Goal: Communication & Community: Participate in discussion

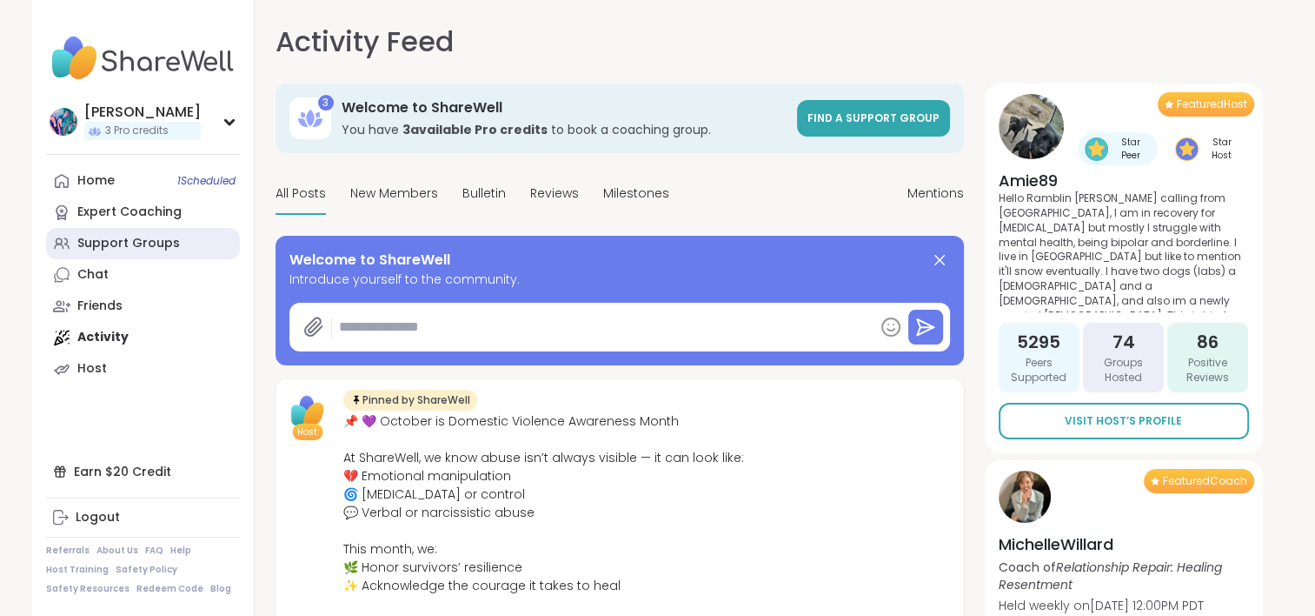
click at [161, 239] on div "Support Groups" at bounding box center [128, 243] width 103 height 17
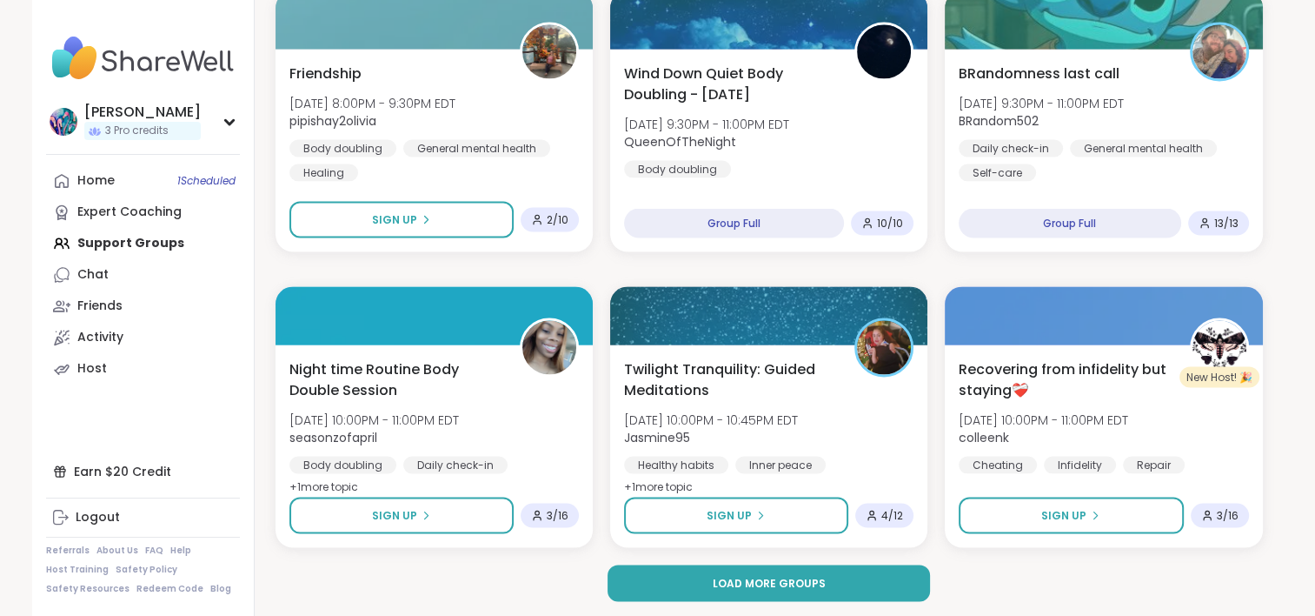
scroll to position [3281, 0]
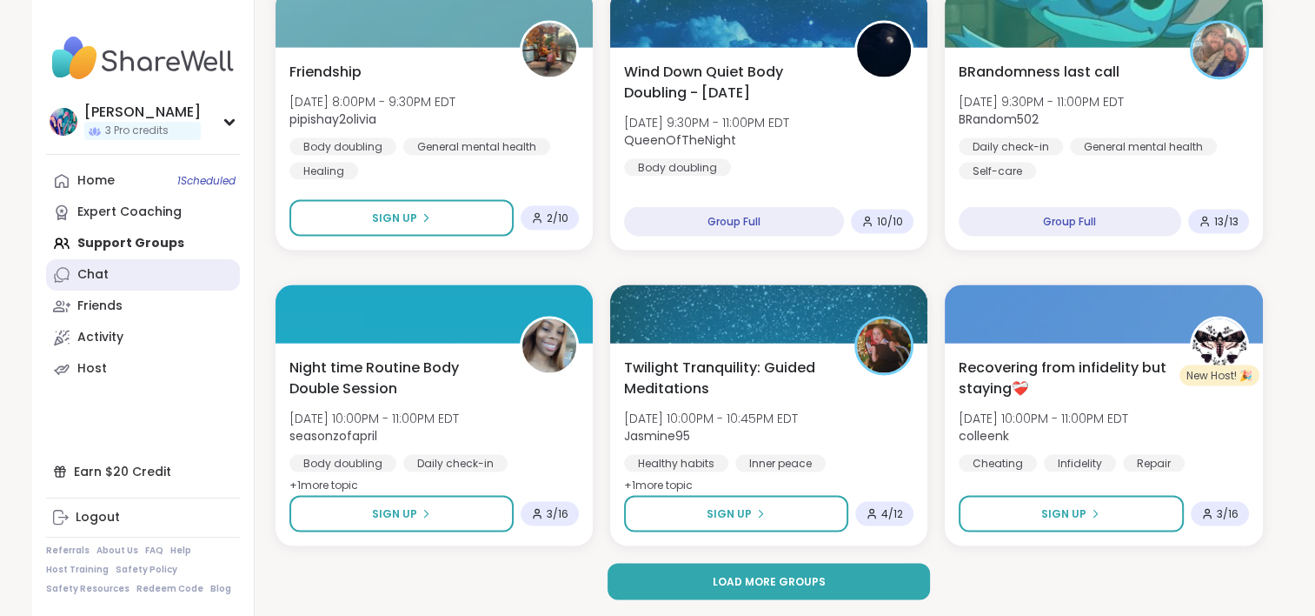
click at [143, 289] on link "Chat" at bounding box center [143, 274] width 194 height 31
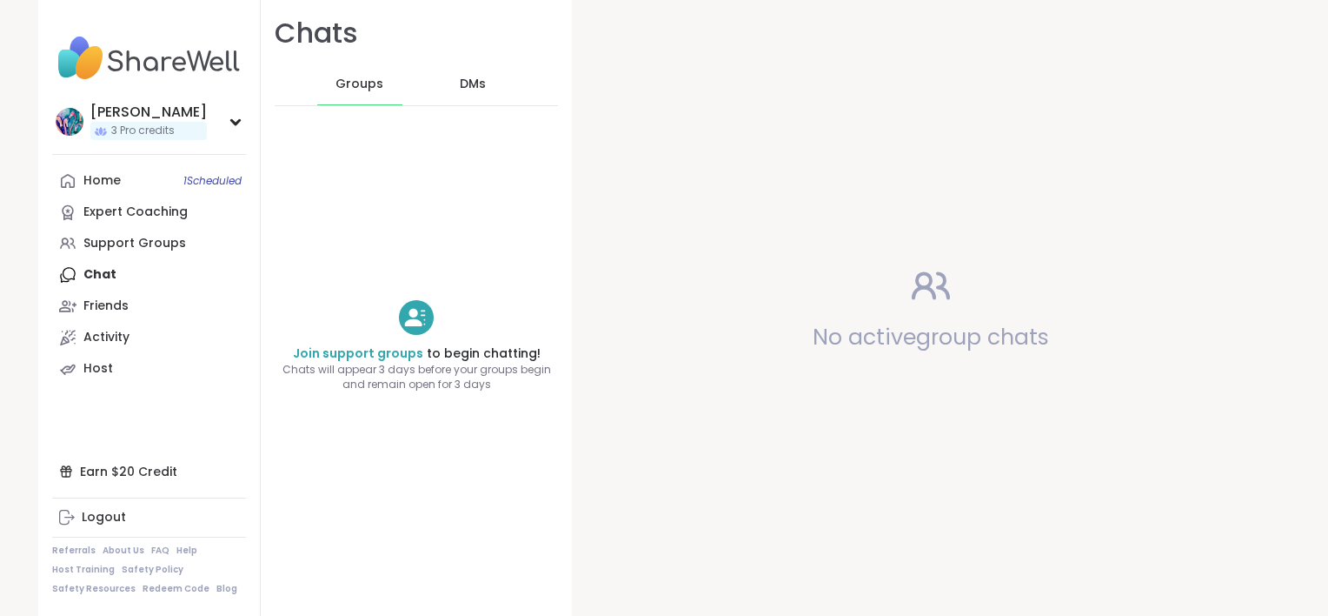
click at [362, 81] on span "Groups" at bounding box center [360, 84] width 48 height 17
click at [460, 83] on span "DMs" at bounding box center [473, 84] width 26 height 17
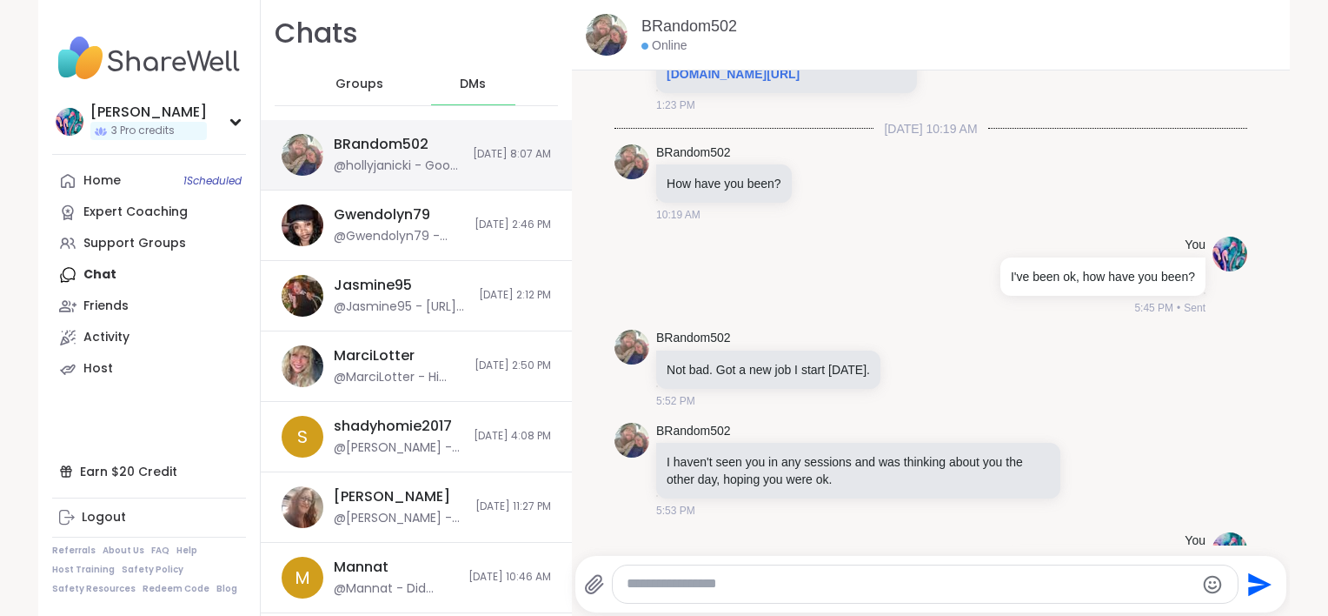
scroll to position [3120, 0]
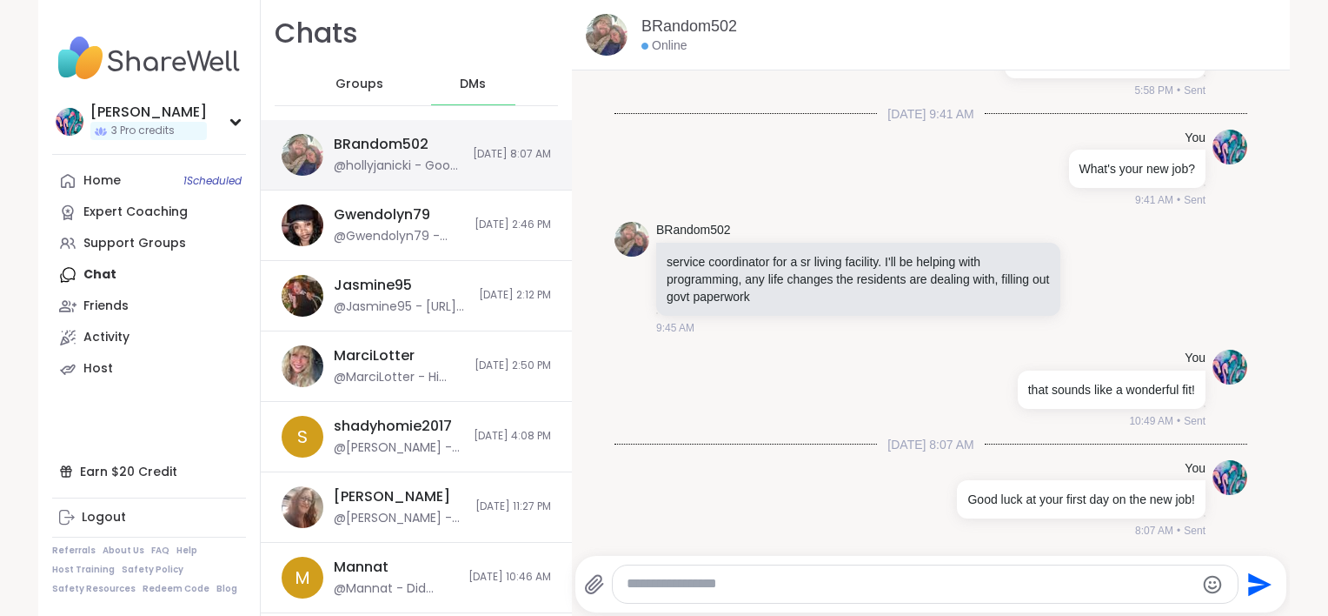
click at [431, 146] on div "BRandom502 @hollyjanicki - Good luck at your first day on the new job! 10/8/202…" at bounding box center [416, 155] width 311 height 70
click at [704, 576] on textarea "Type your message" at bounding box center [911, 584] width 568 height 18
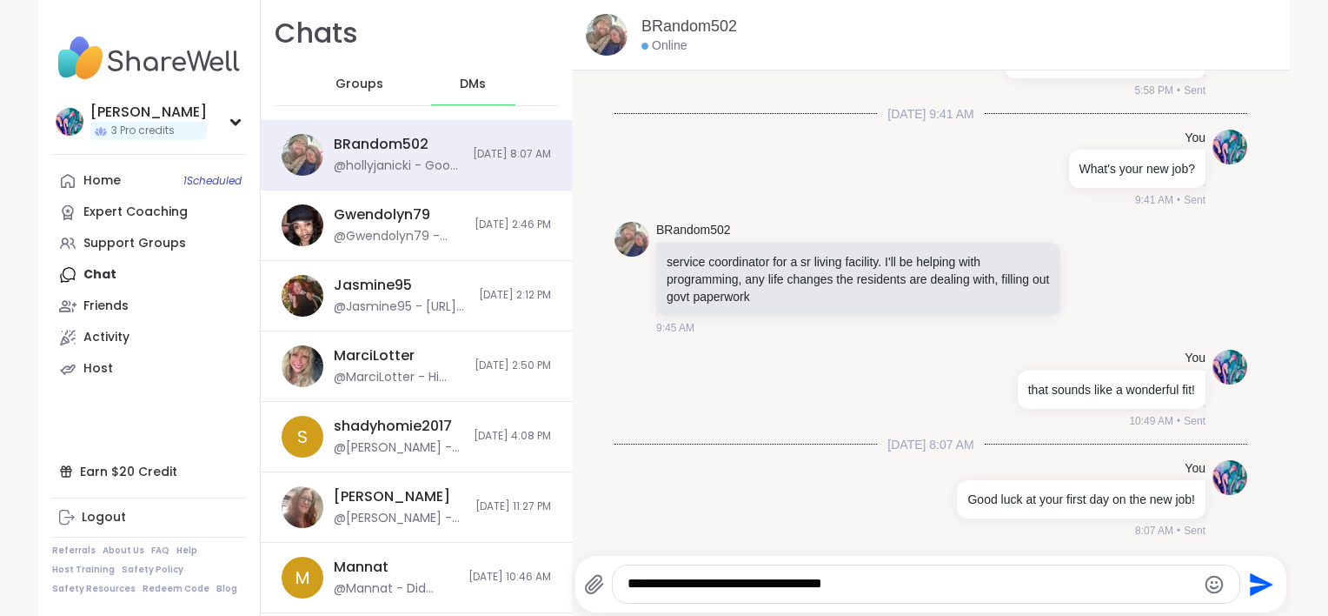
type textarea "**********"
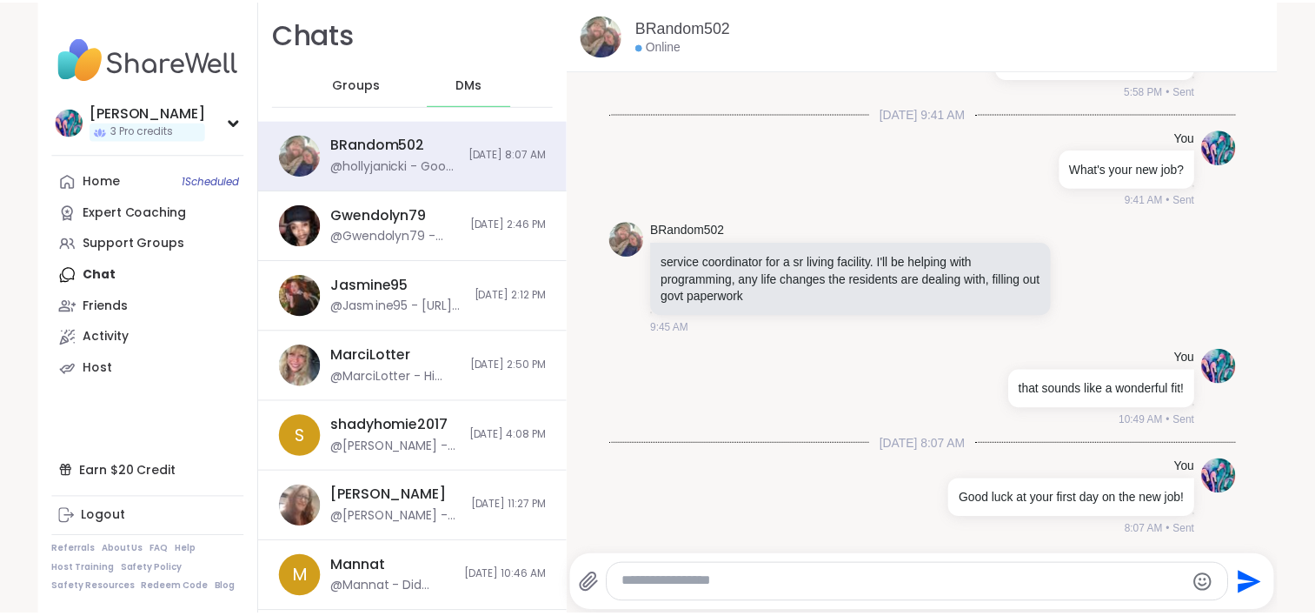
scroll to position [3231, 0]
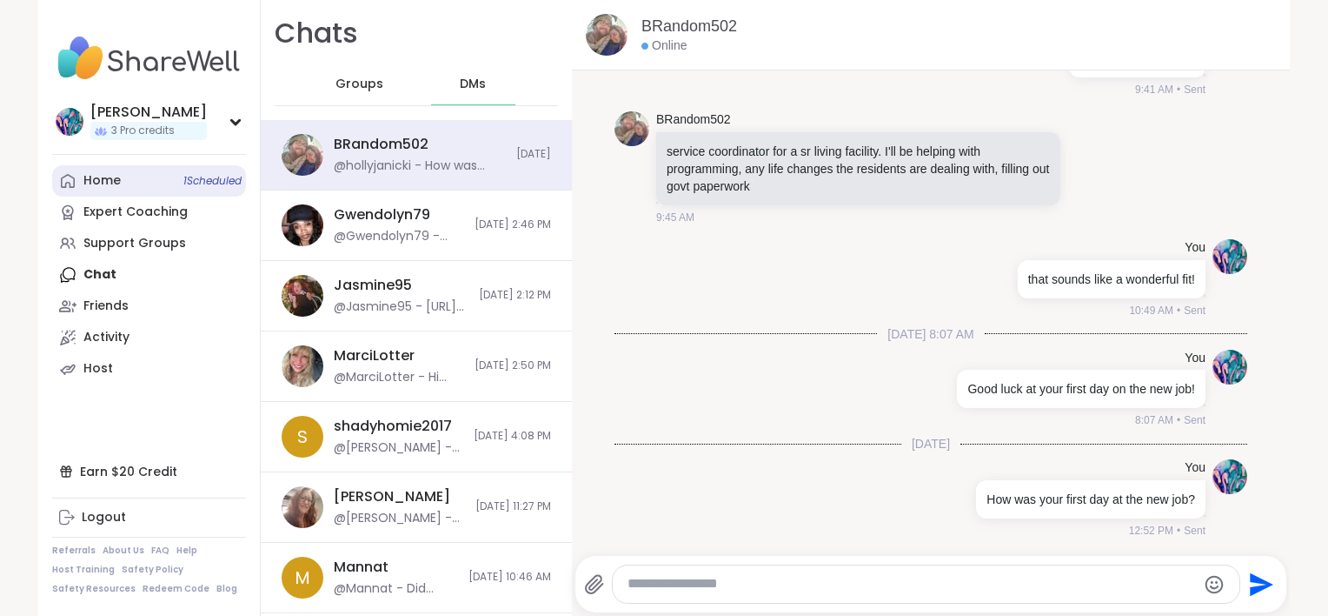
click at [83, 182] on div "Home 1 Scheduled" at bounding box center [101, 180] width 37 height 17
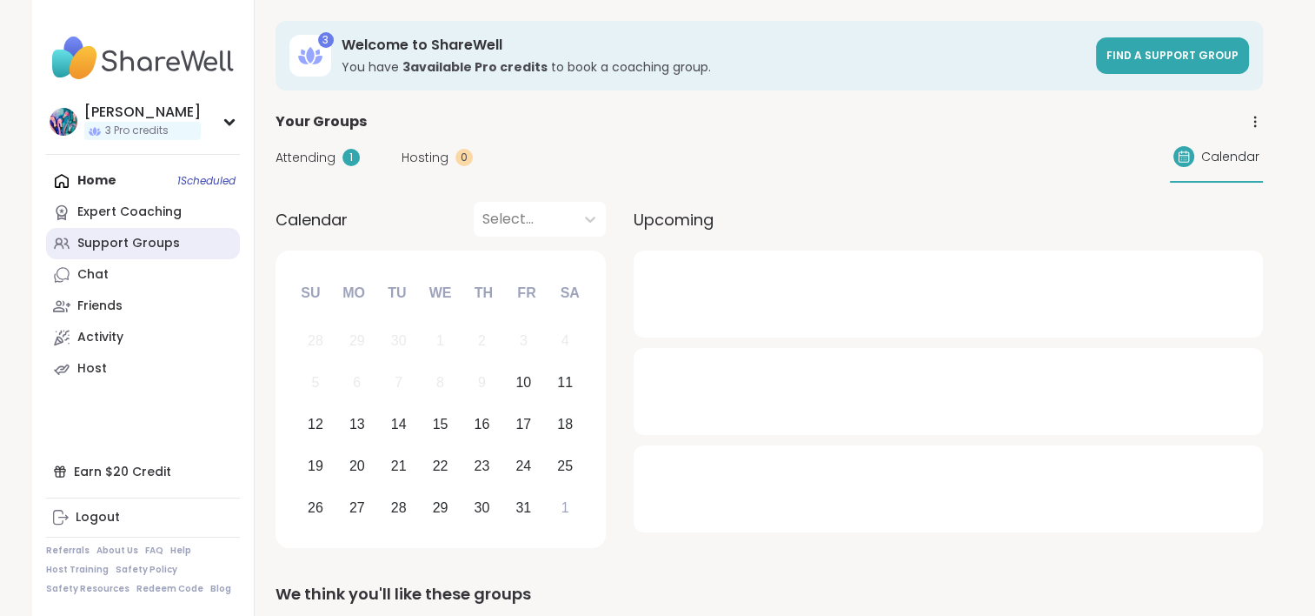
click at [111, 243] on div "Support Groups" at bounding box center [128, 243] width 103 height 17
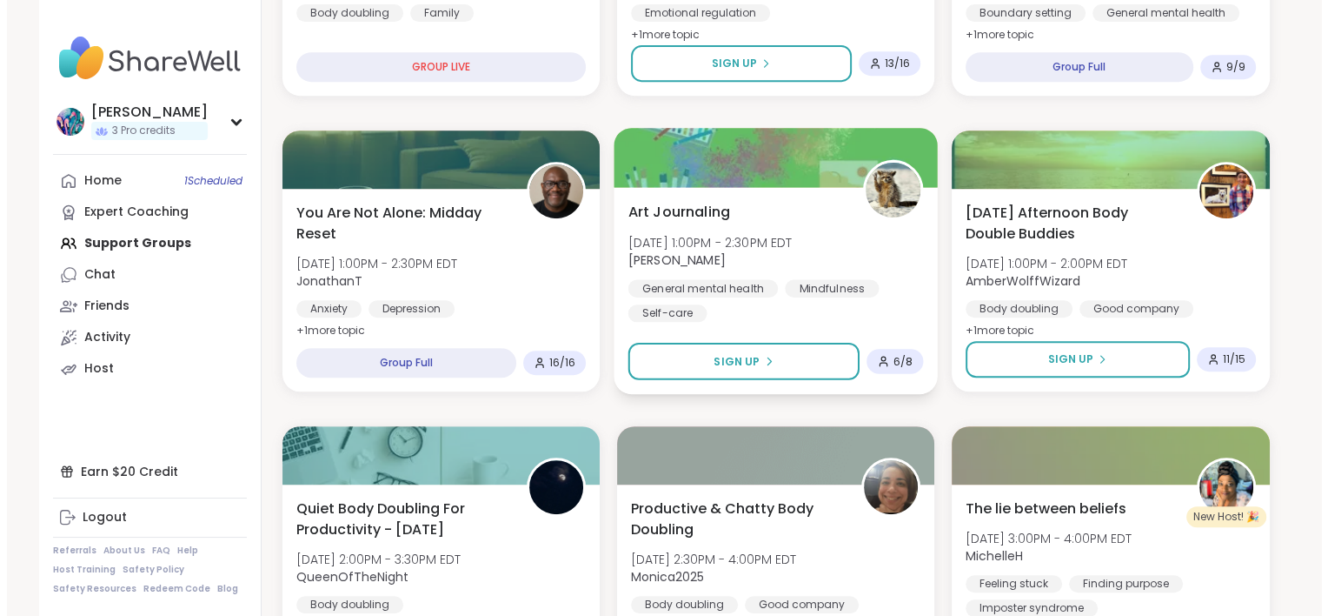
scroll to position [782, 0]
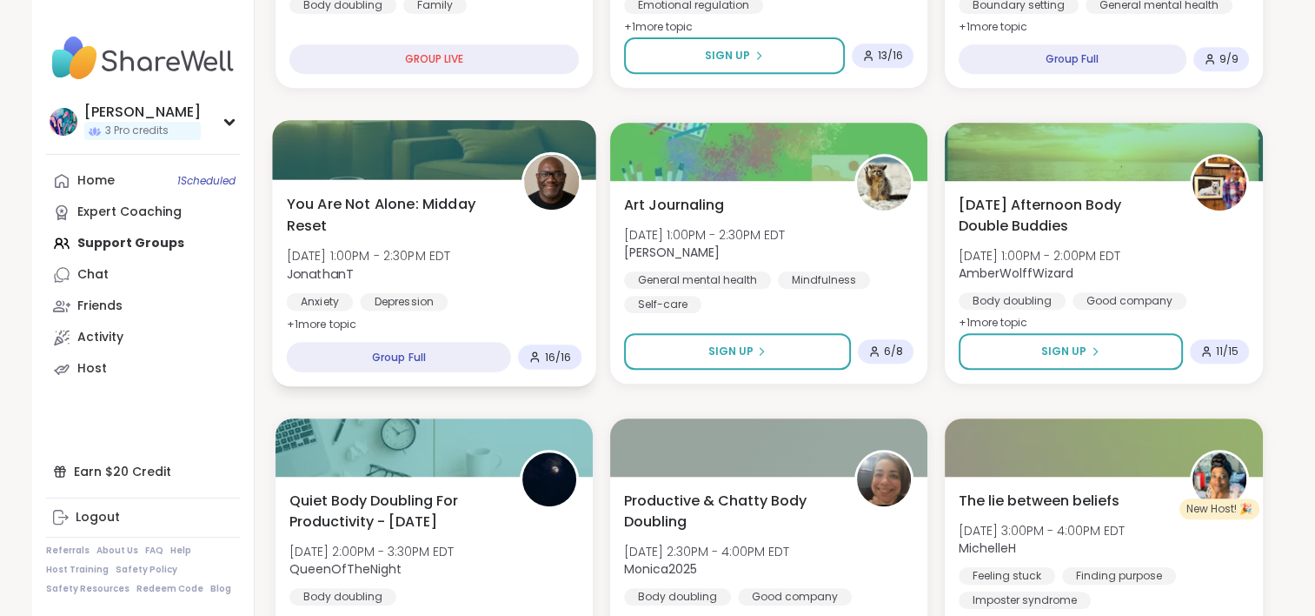
click at [494, 203] on span "You Are Not Alone: Midday Reset" at bounding box center [394, 214] width 216 height 43
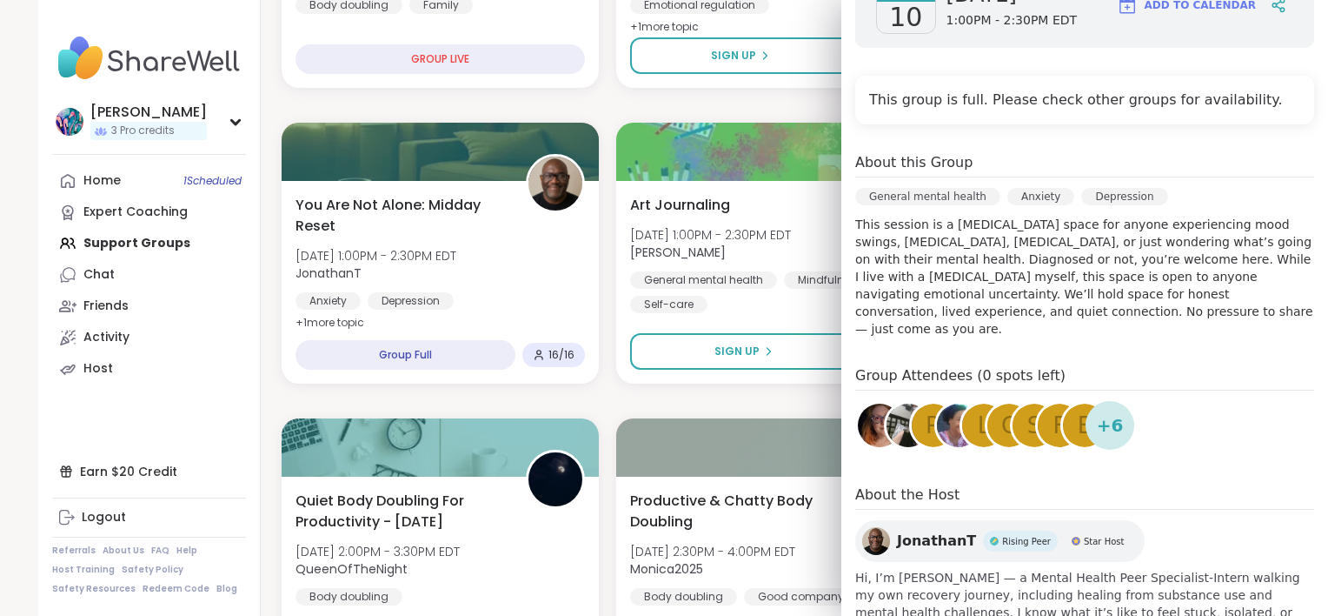
scroll to position [348, 0]
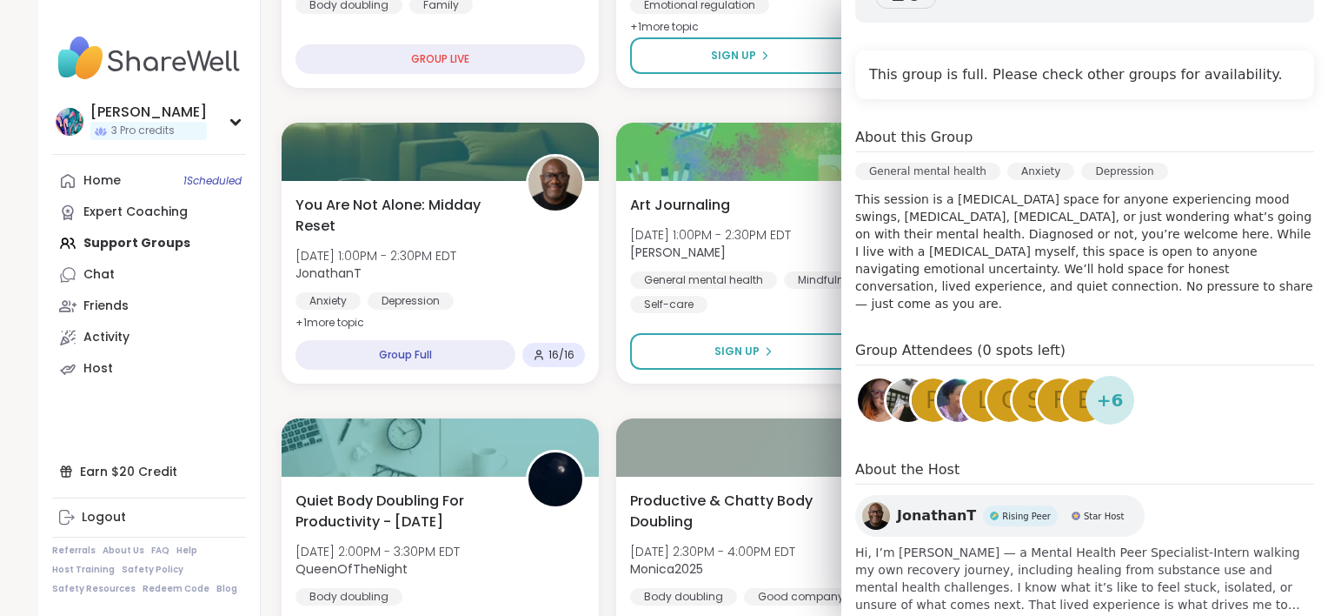
click at [925, 495] on div "JonathanT Rising Peer Star Host" at bounding box center [1001, 516] width 290 height 42
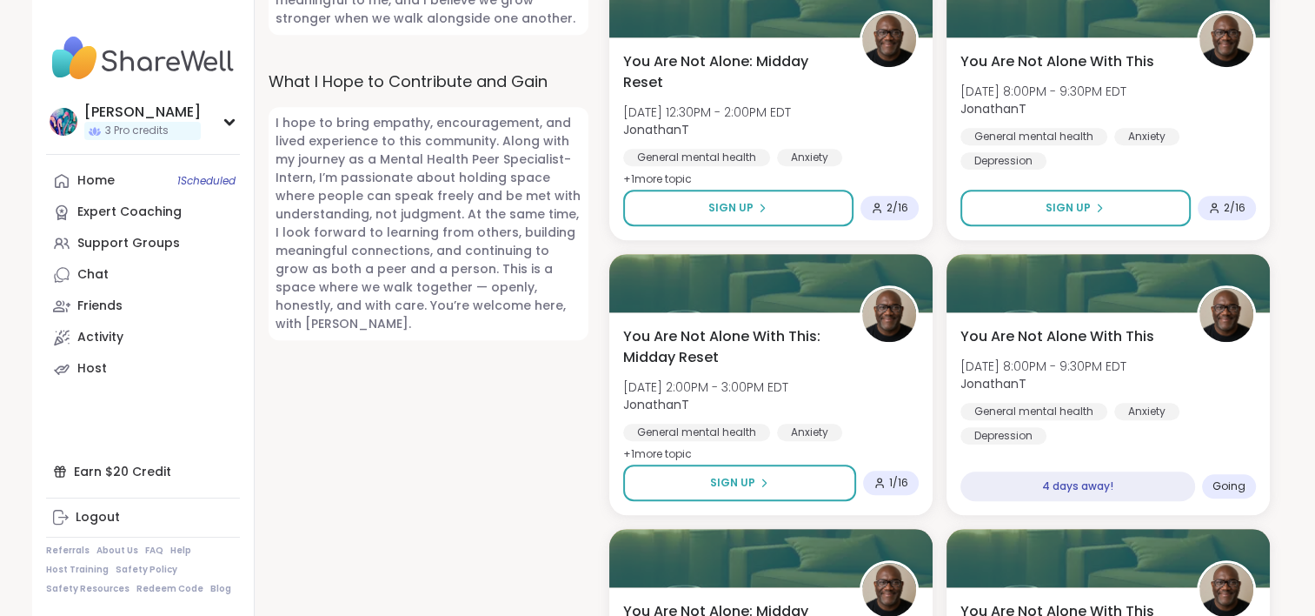
scroll to position [1478, 0]
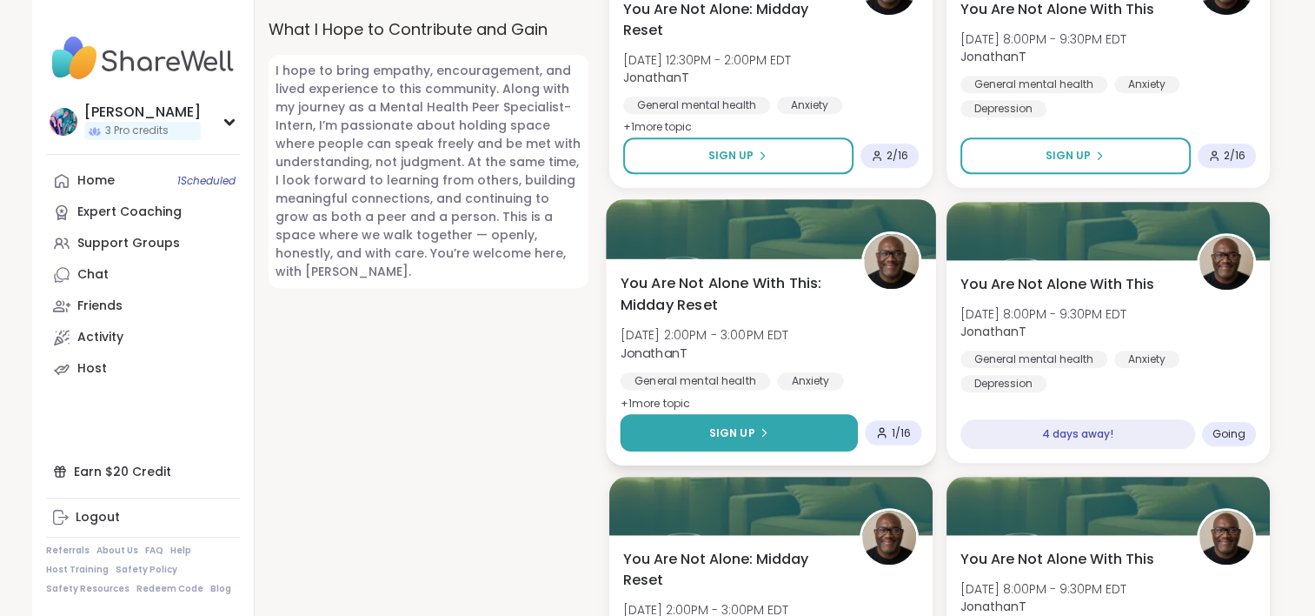
click at [814, 427] on button "Sign Up" at bounding box center [738, 432] width 237 height 37
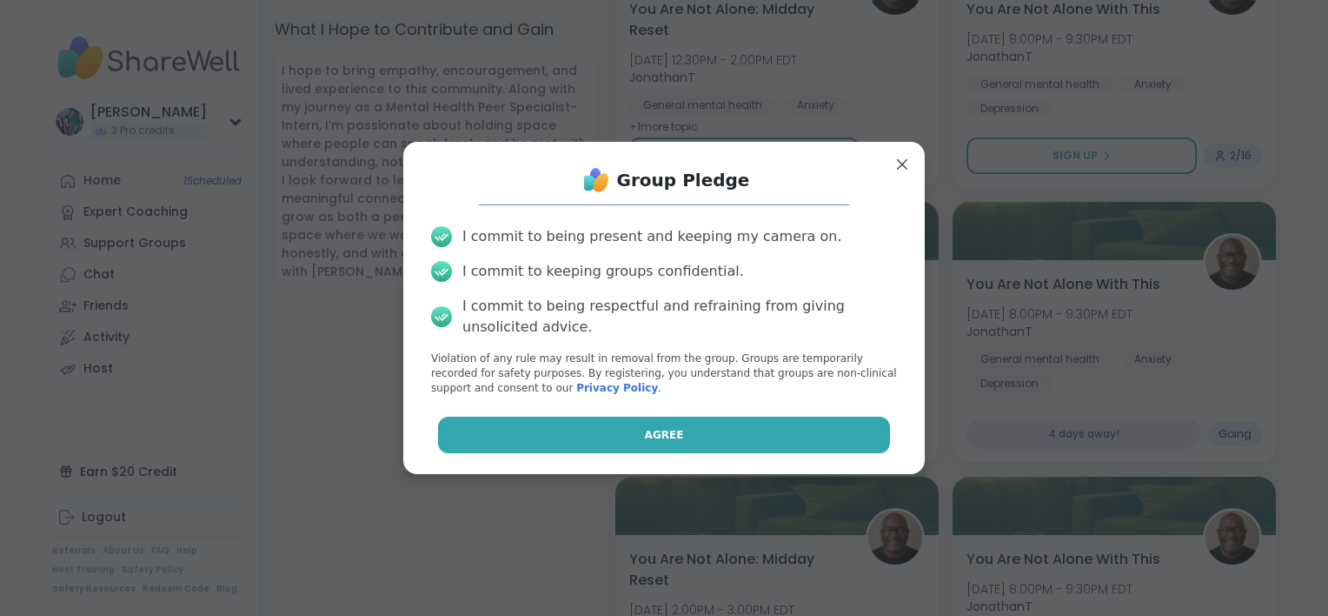
click at [804, 430] on button "Agree" at bounding box center [664, 434] width 453 height 37
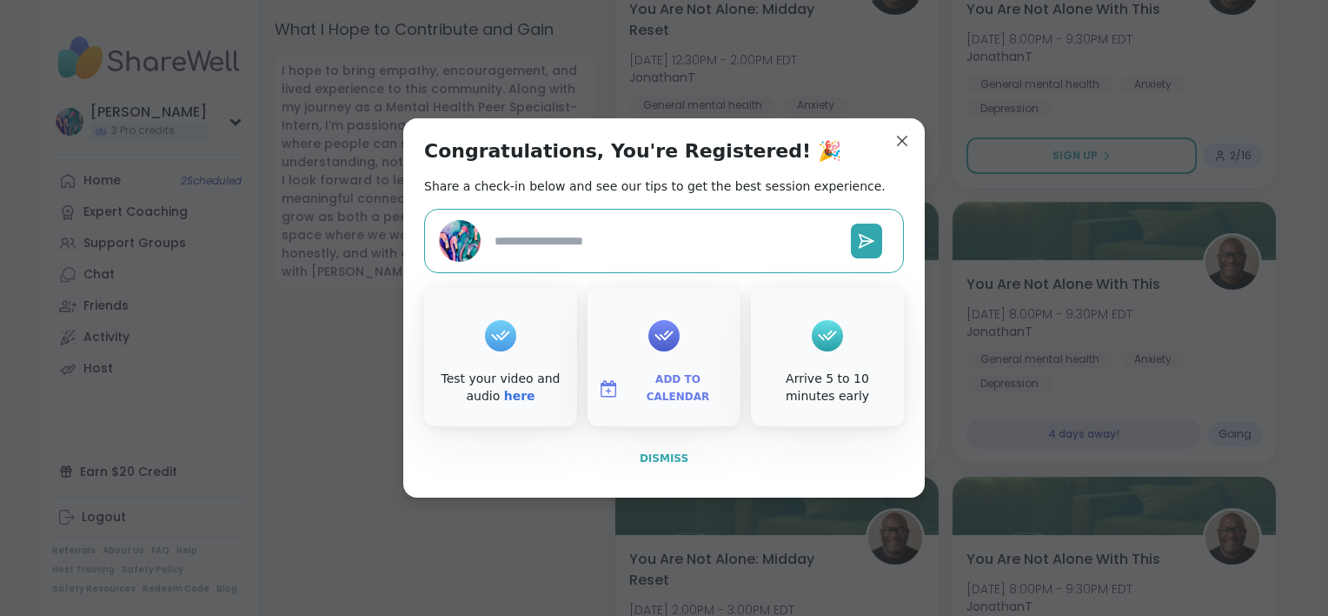
click at [685, 459] on button "Dismiss" at bounding box center [664, 458] width 480 height 37
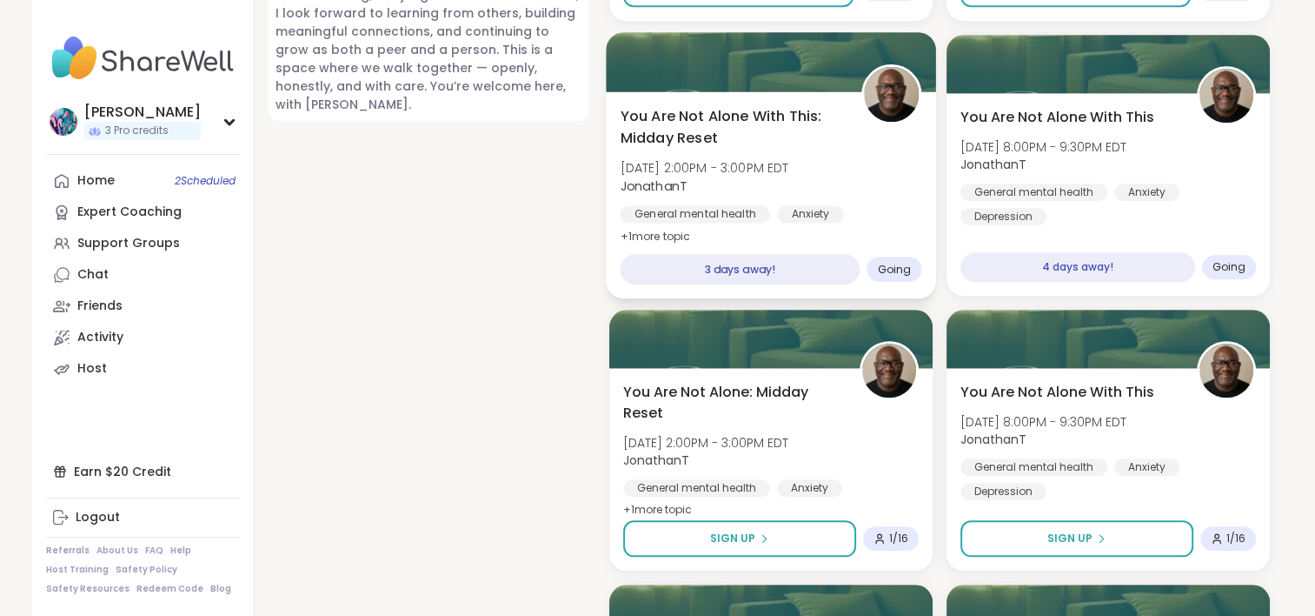
scroll to position [1652, 0]
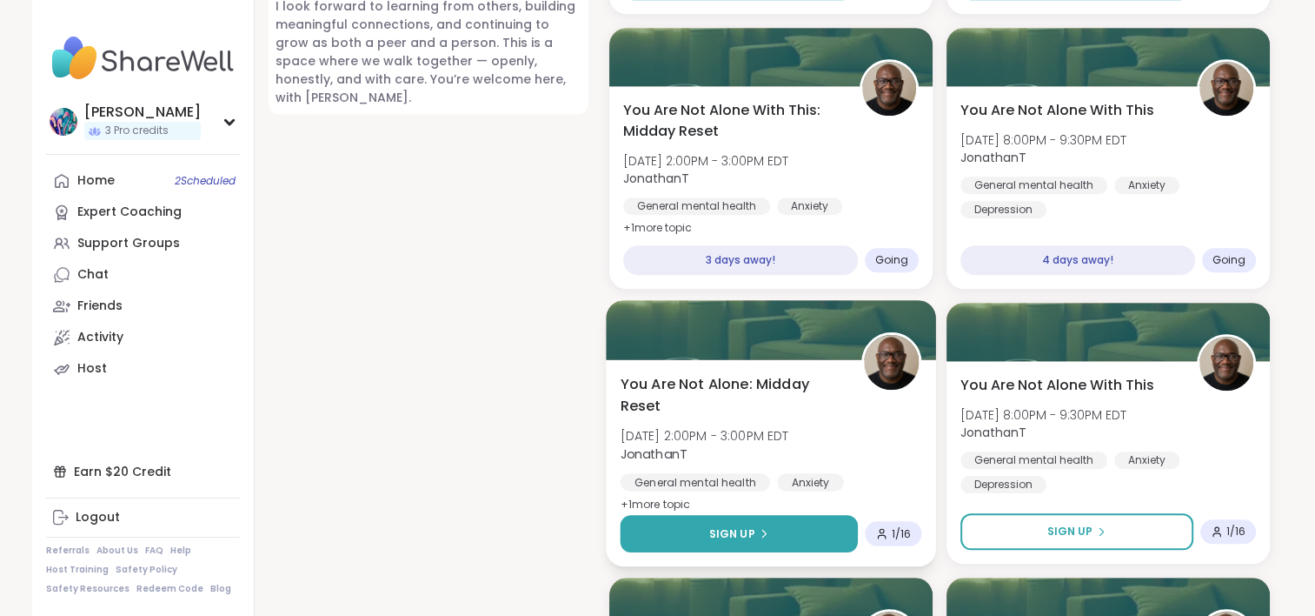
click at [799, 522] on button "Sign Up" at bounding box center [738, 533] width 237 height 37
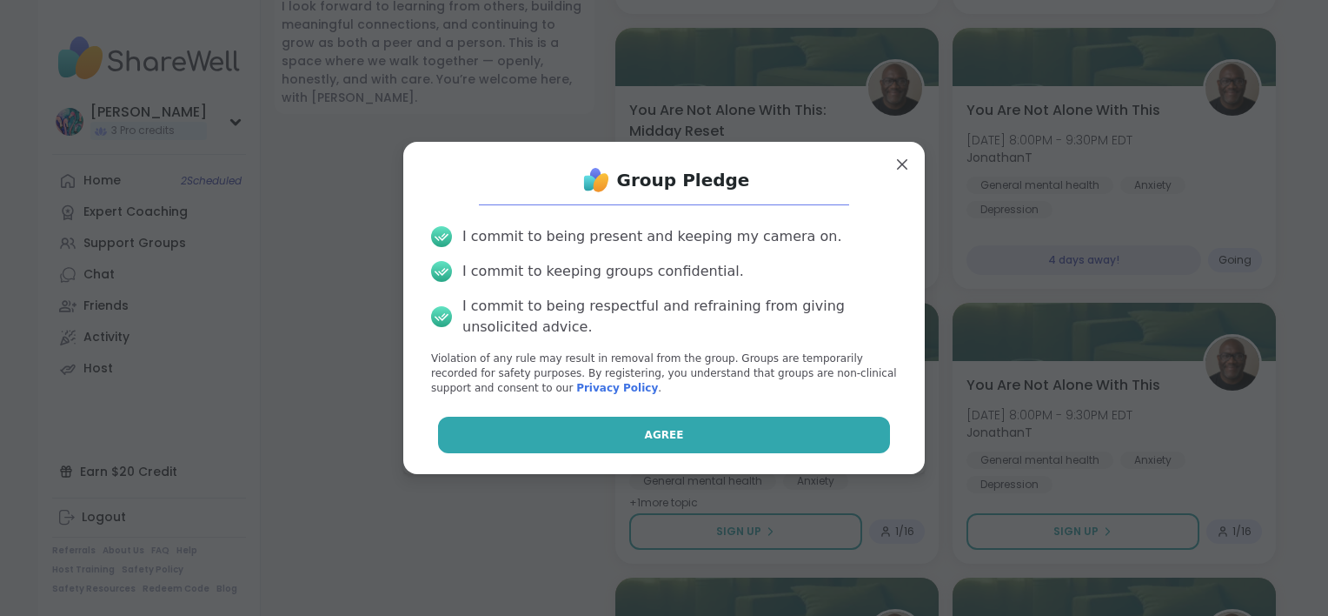
click at [772, 421] on button "Agree" at bounding box center [664, 434] width 453 height 37
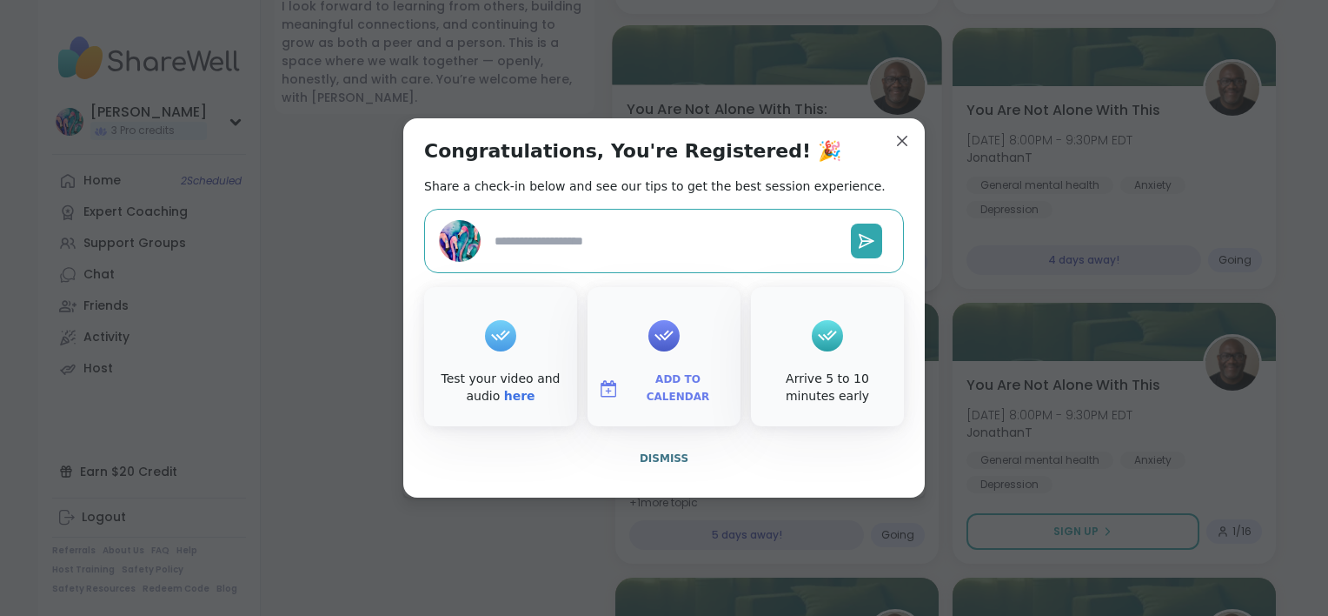
type textarea "*"
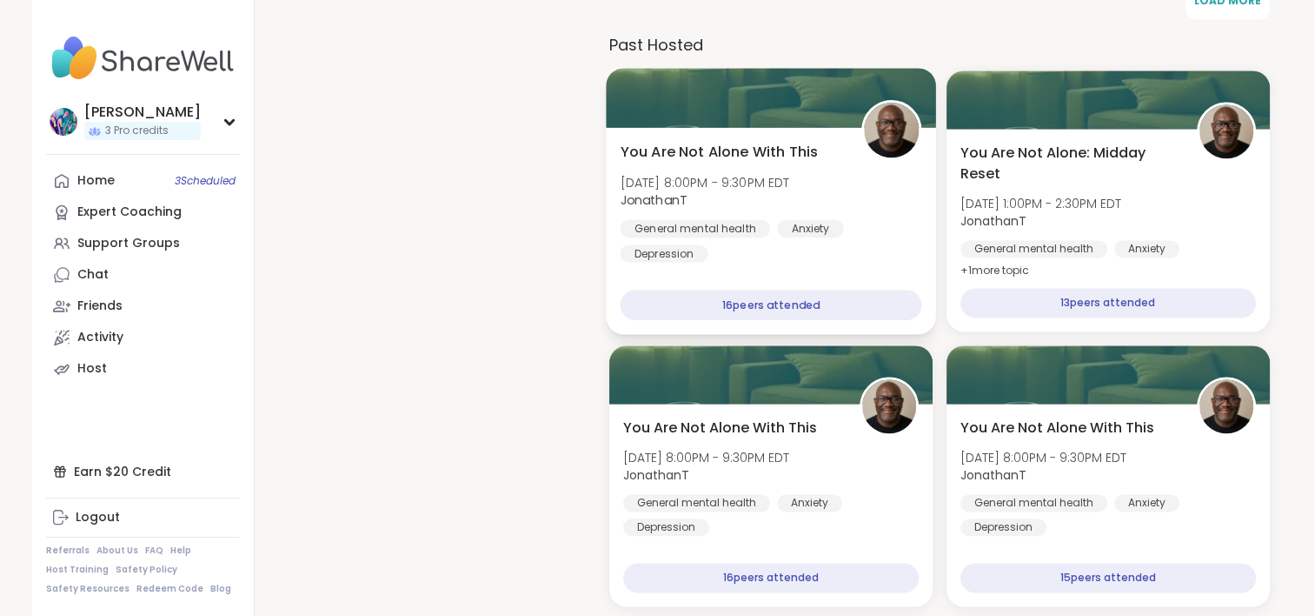
scroll to position [2000, 0]
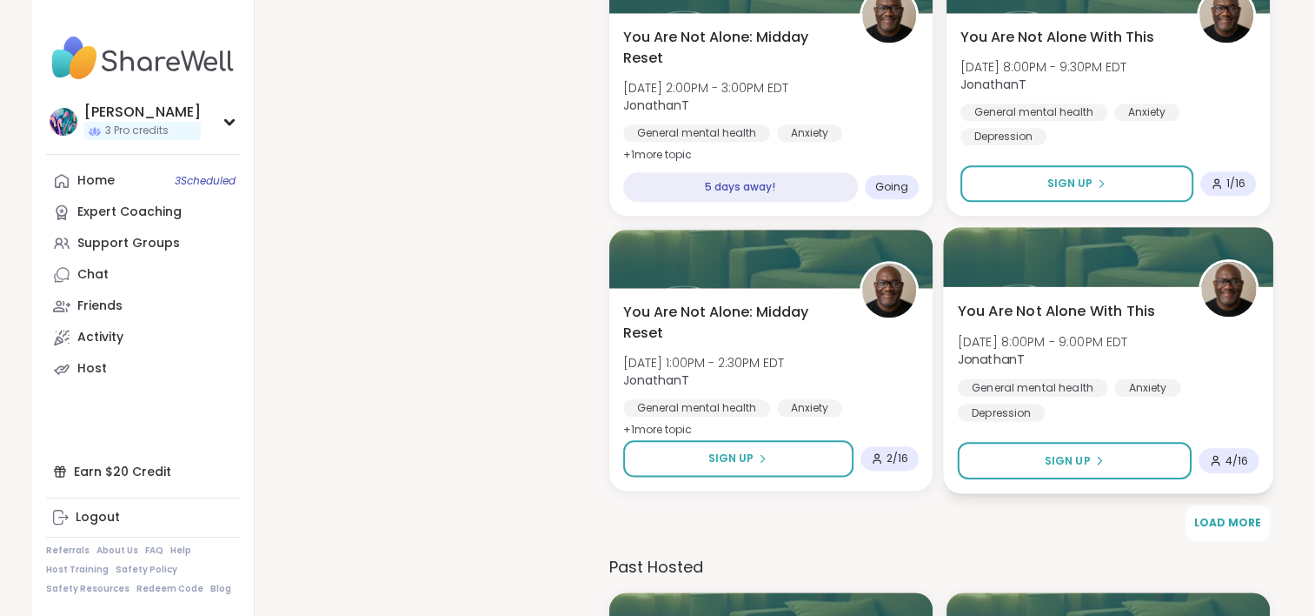
click at [1230, 463] on span "4 / 16" at bounding box center [1236, 460] width 23 height 14
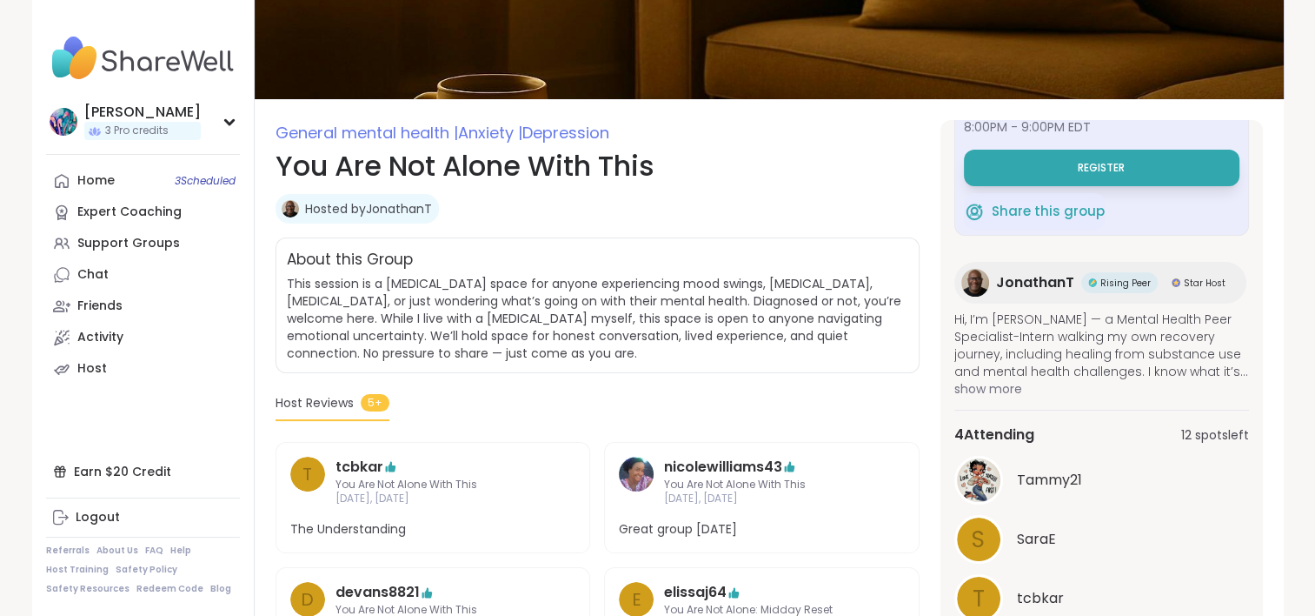
scroll to position [87, 0]
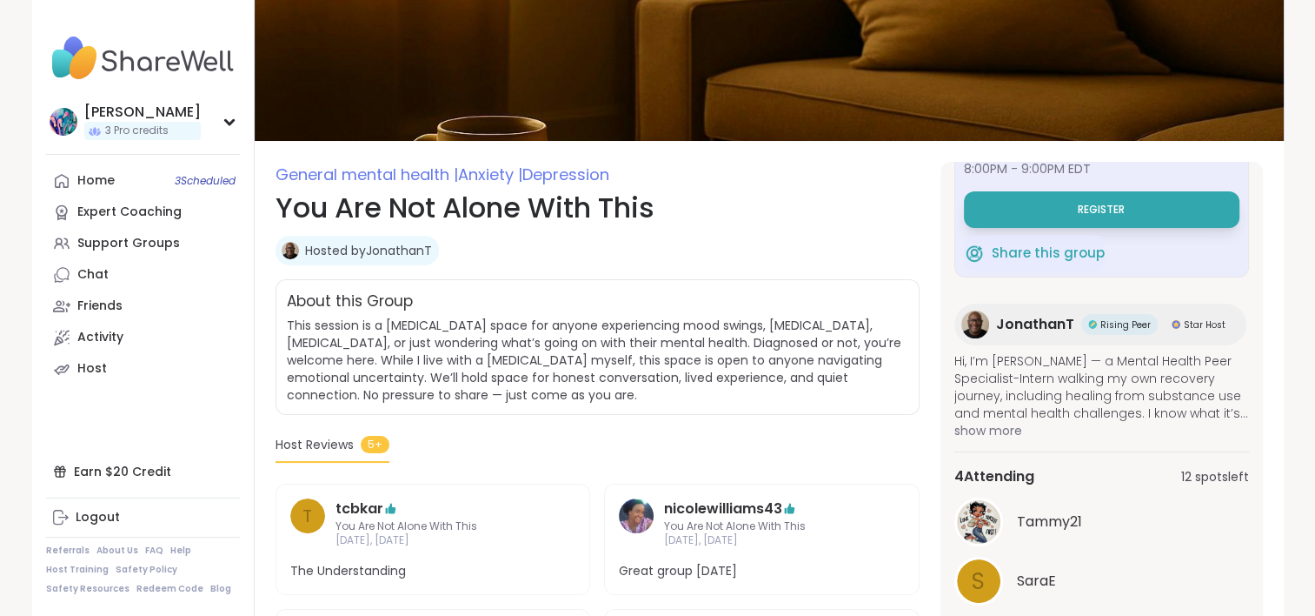
click at [91, 63] on img at bounding box center [143, 58] width 194 height 61
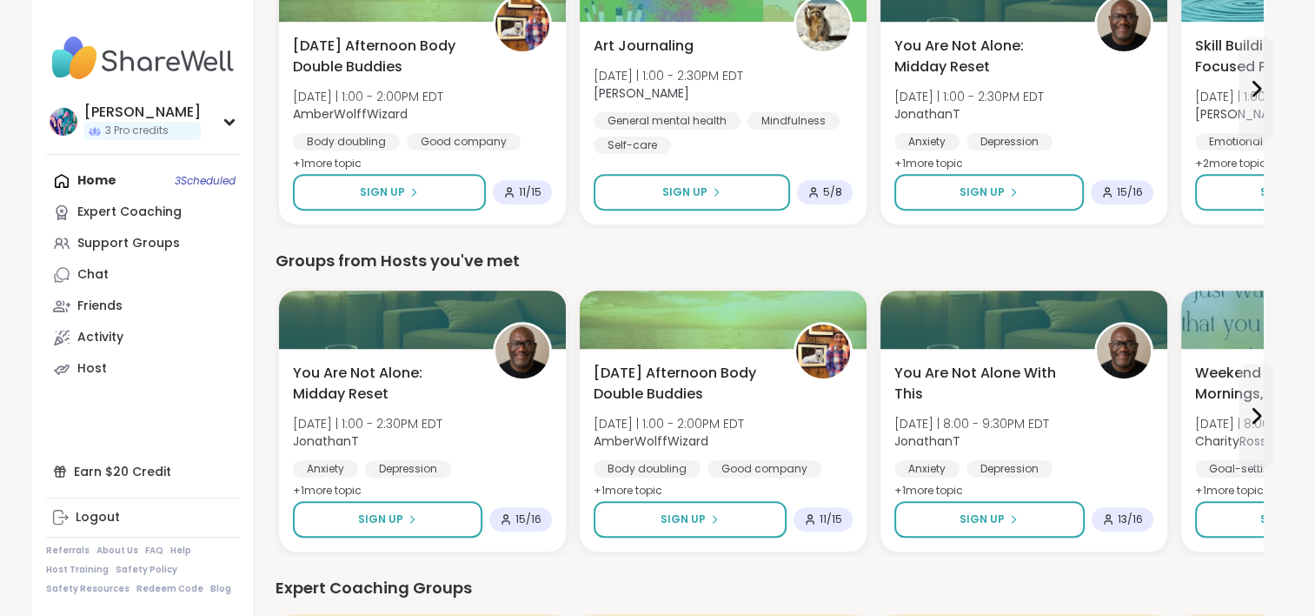
scroll to position [696, 0]
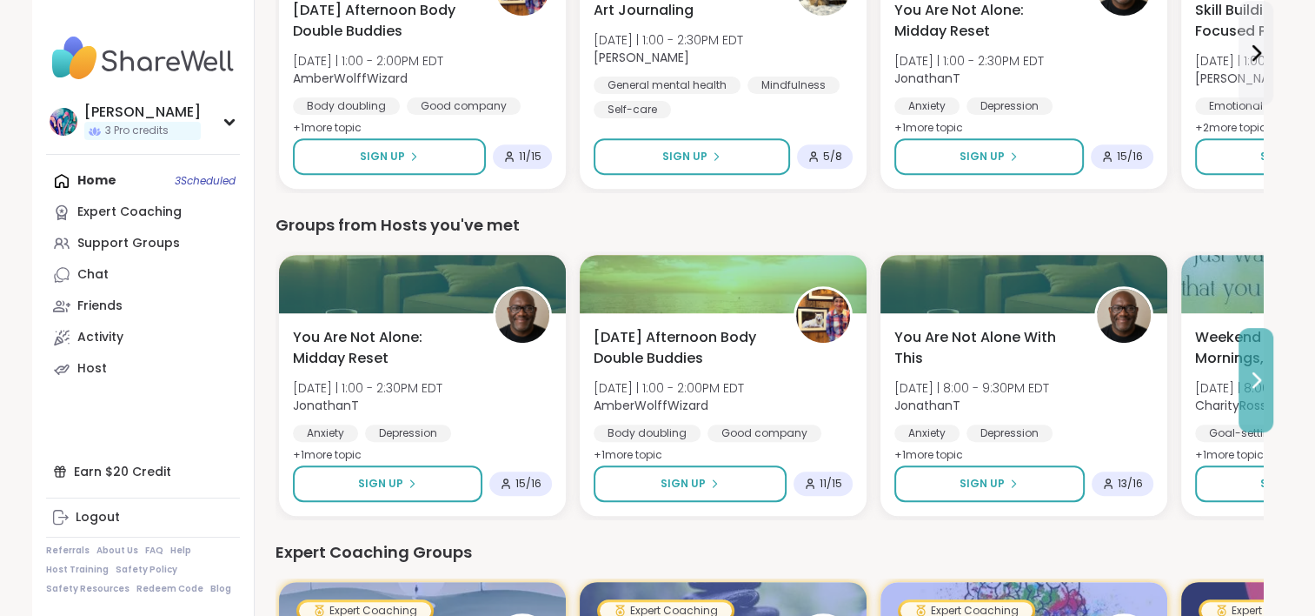
click at [1262, 370] on icon at bounding box center [1256, 380] width 21 height 21
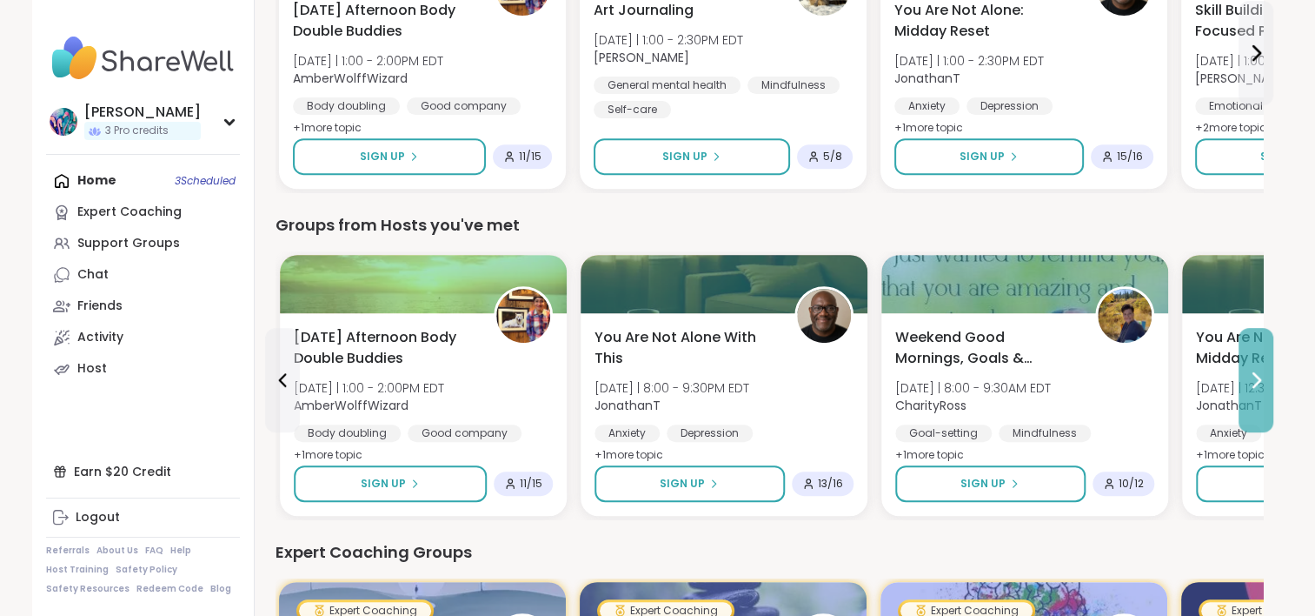
click at [1262, 370] on icon at bounding box center [1256, 380] width 21 height 21
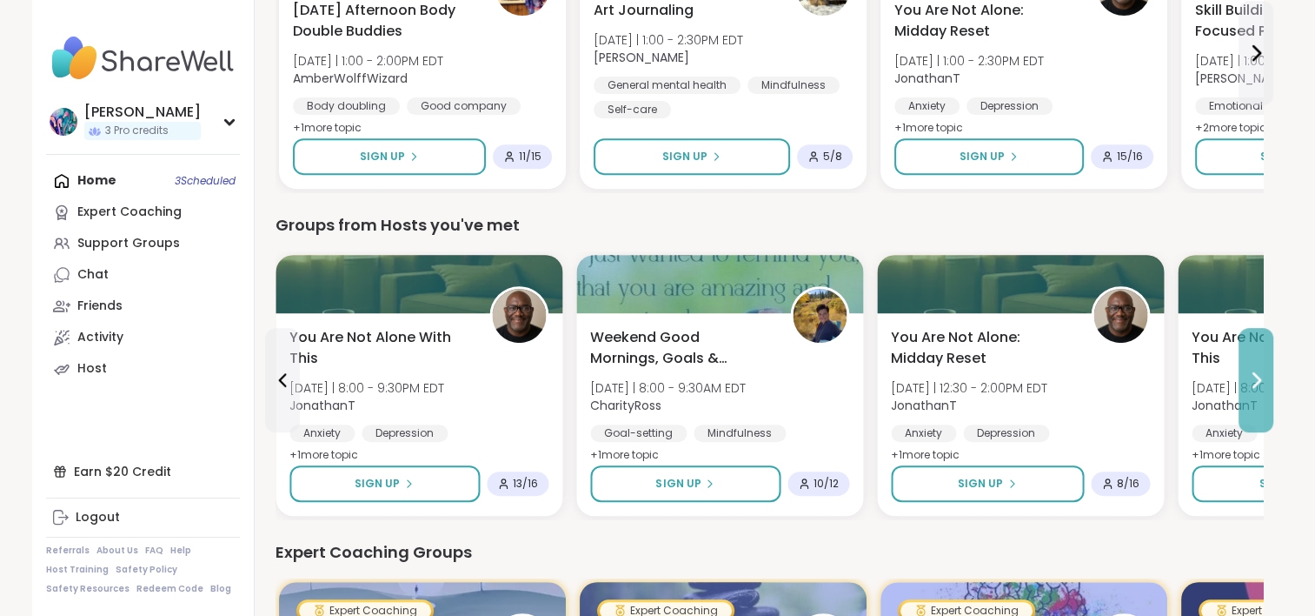
click at [1262, 370] on icon at bounding box center [1256, 380] width 21 height 21
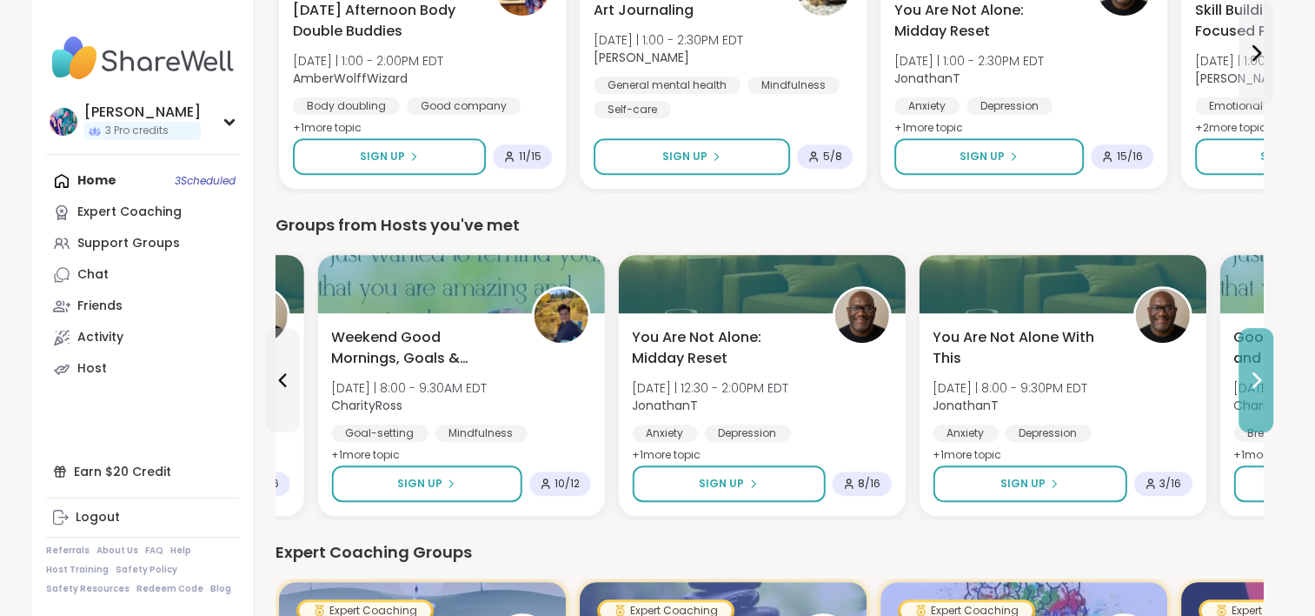
click at [1262, 370] on icon at bounding box center [1256, 380] width 21 height 21
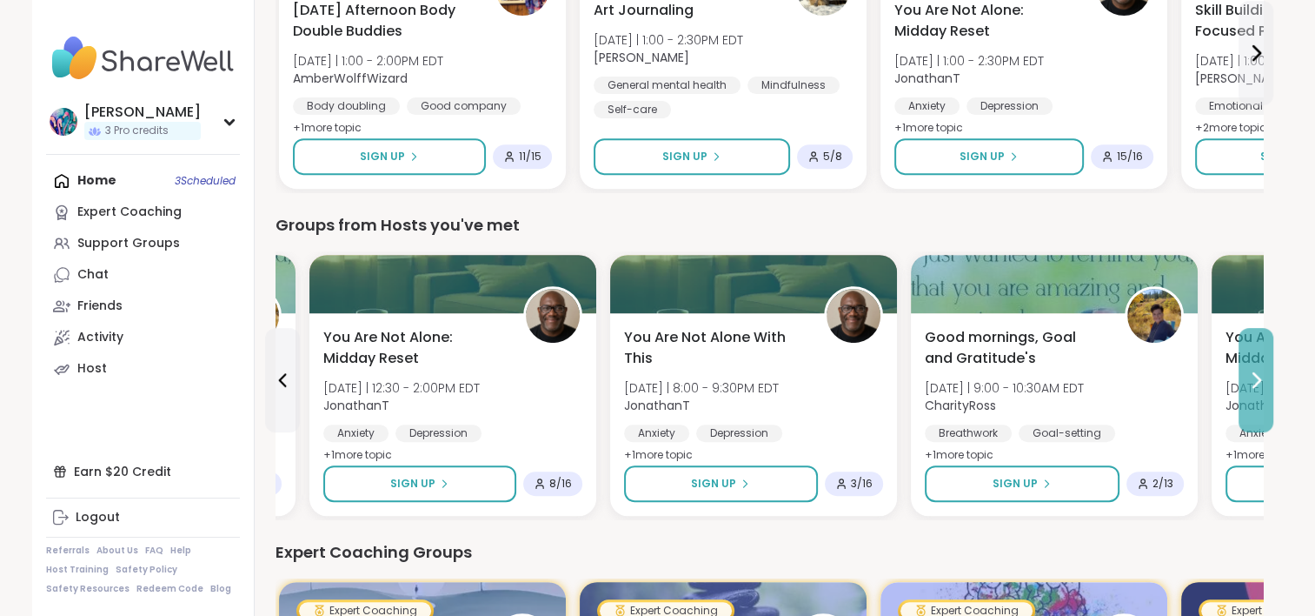
click at [1262, 370] on icon at bounding box center [1256, 380] width 21 height 21
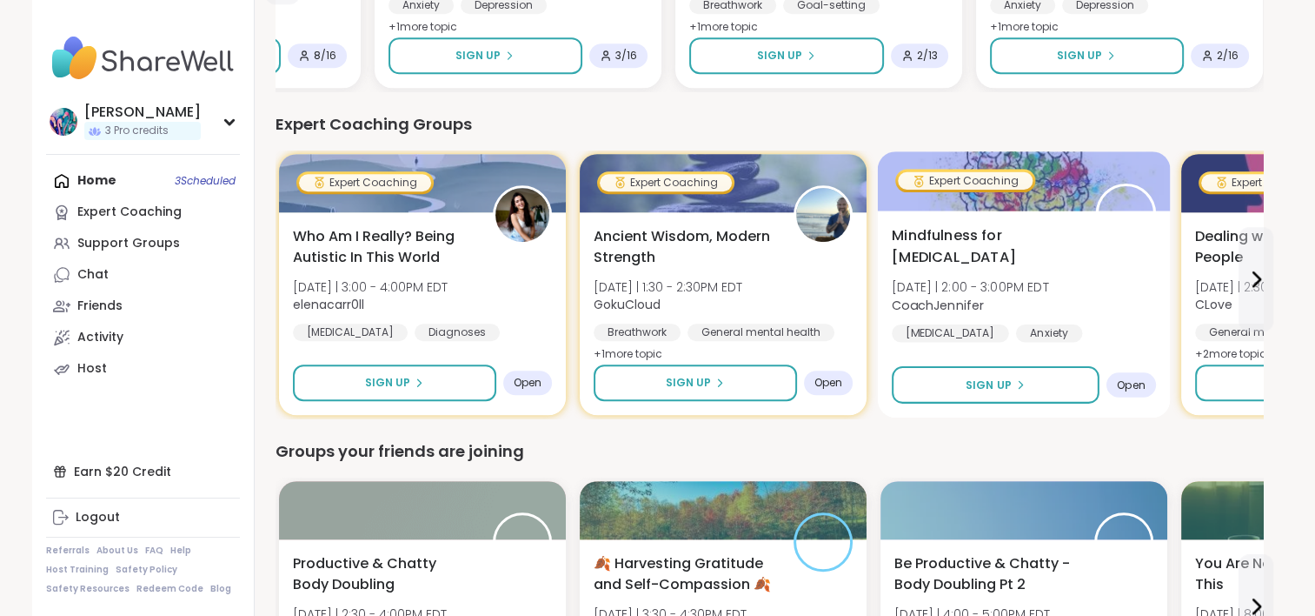
scroll to position [1130, 0]
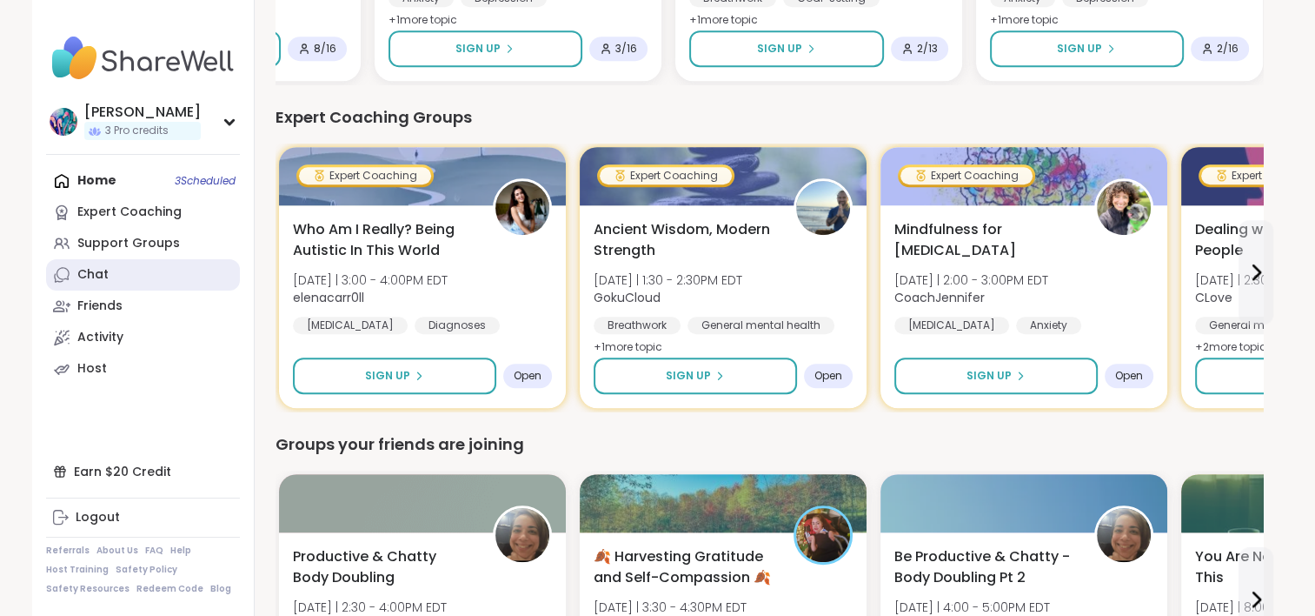
click at [210, 272] on link "Chat" at bounding box center [143, 274] width 194 height 31
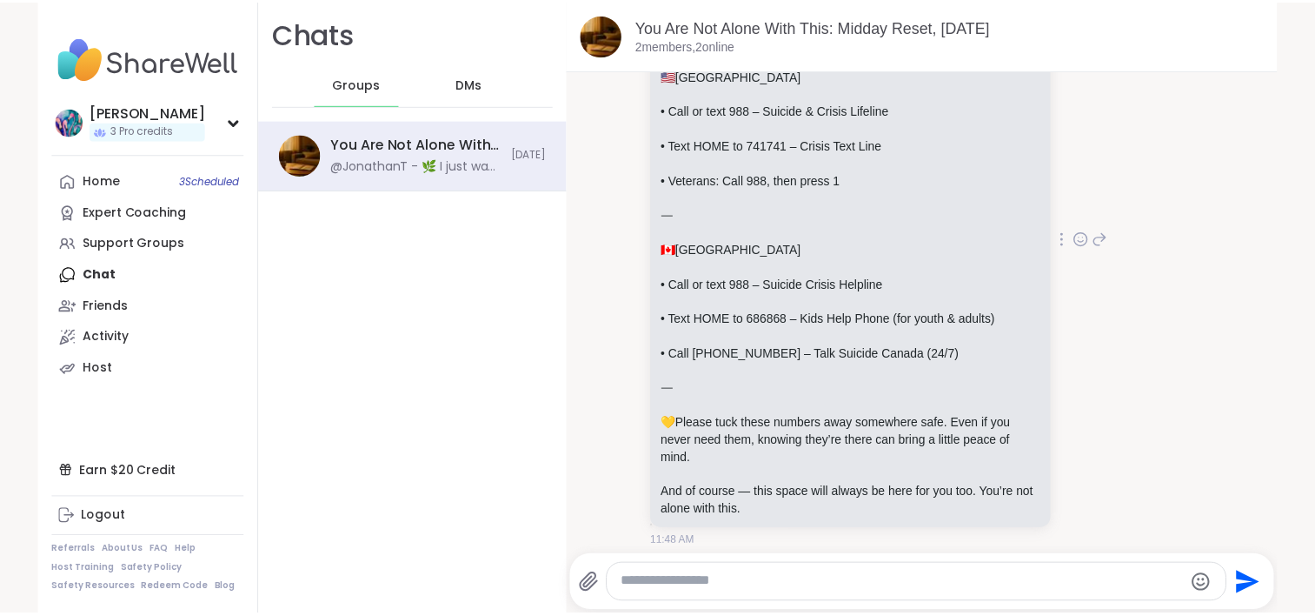
scroll to position [174, 0]
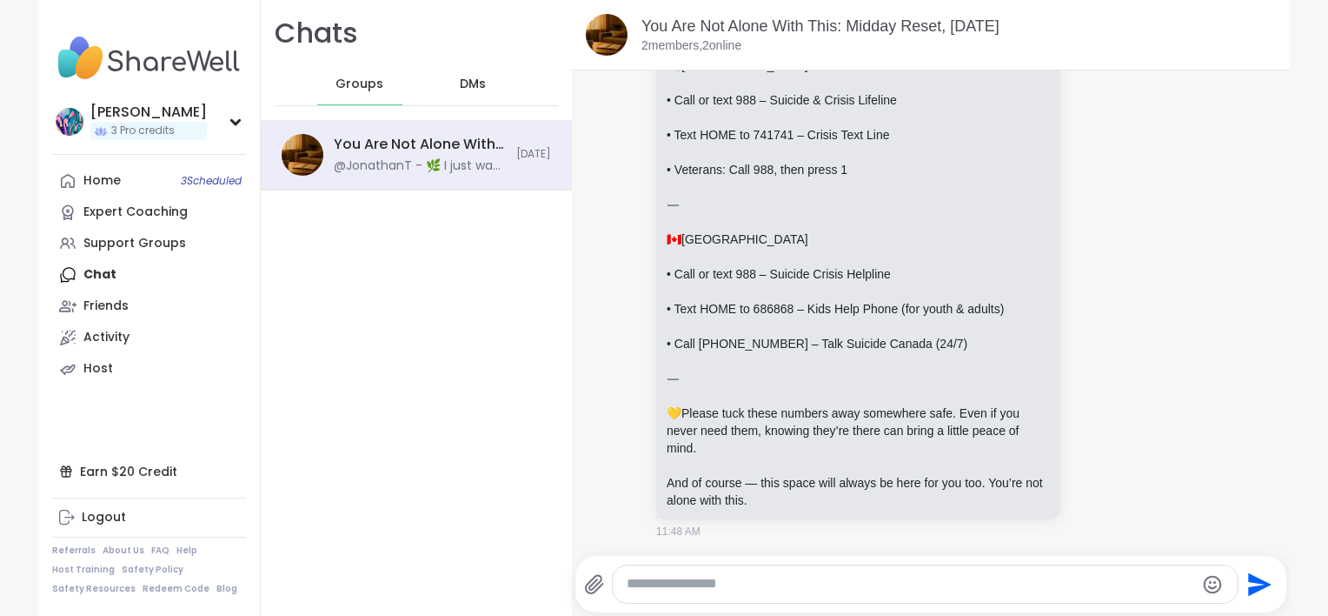
click at [102, 64] on img at bounding box center [149, 58] width 194 height 61
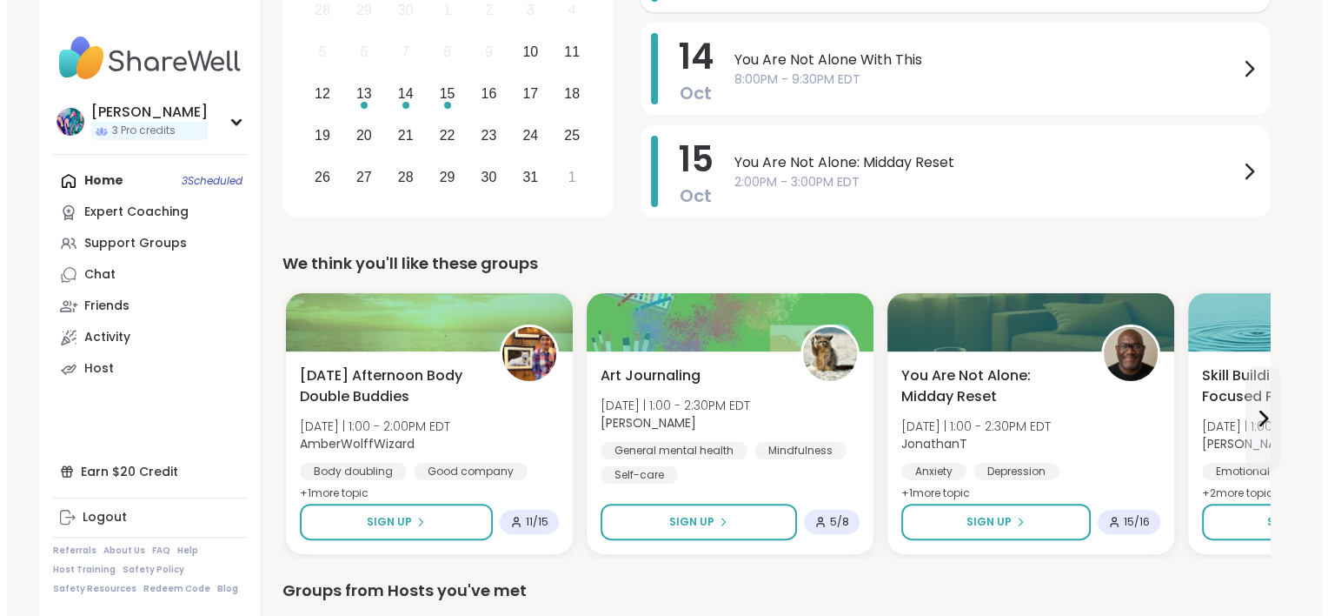
scroll to position [348, 0]
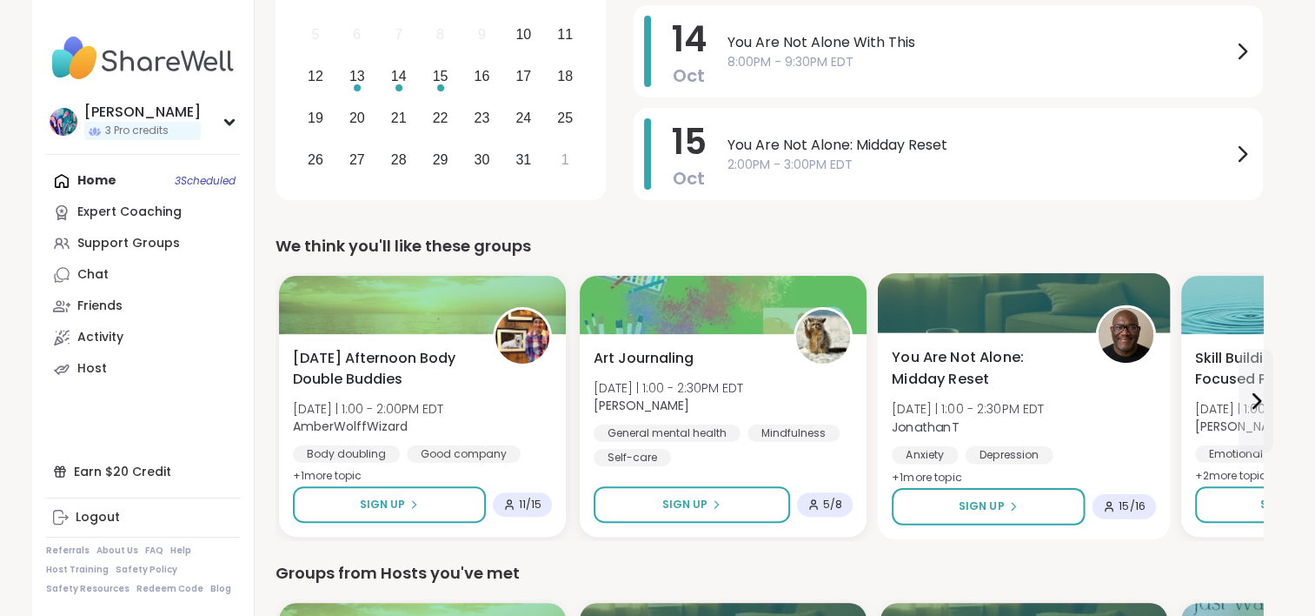
click at [1127, 502] on span "15 / 16" at bounding box center [1132, 506] width 27 height 14
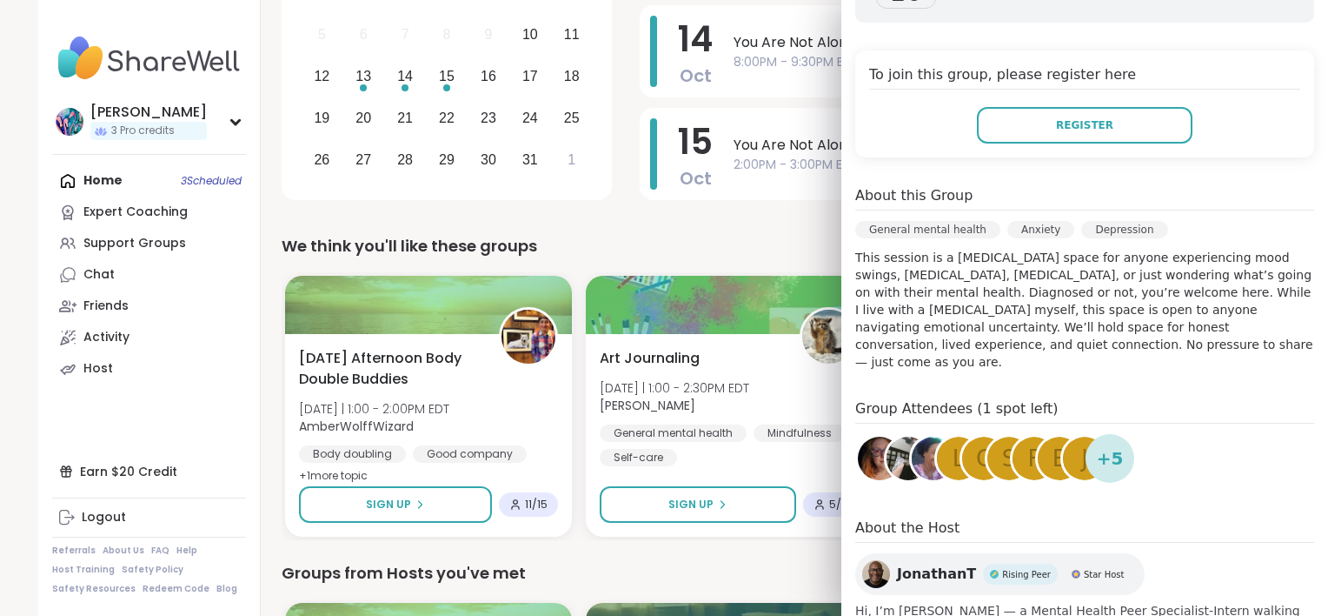
click at [1102, 445] on span "+ 5" at bounding box center [1110, 458] width 27 height 26
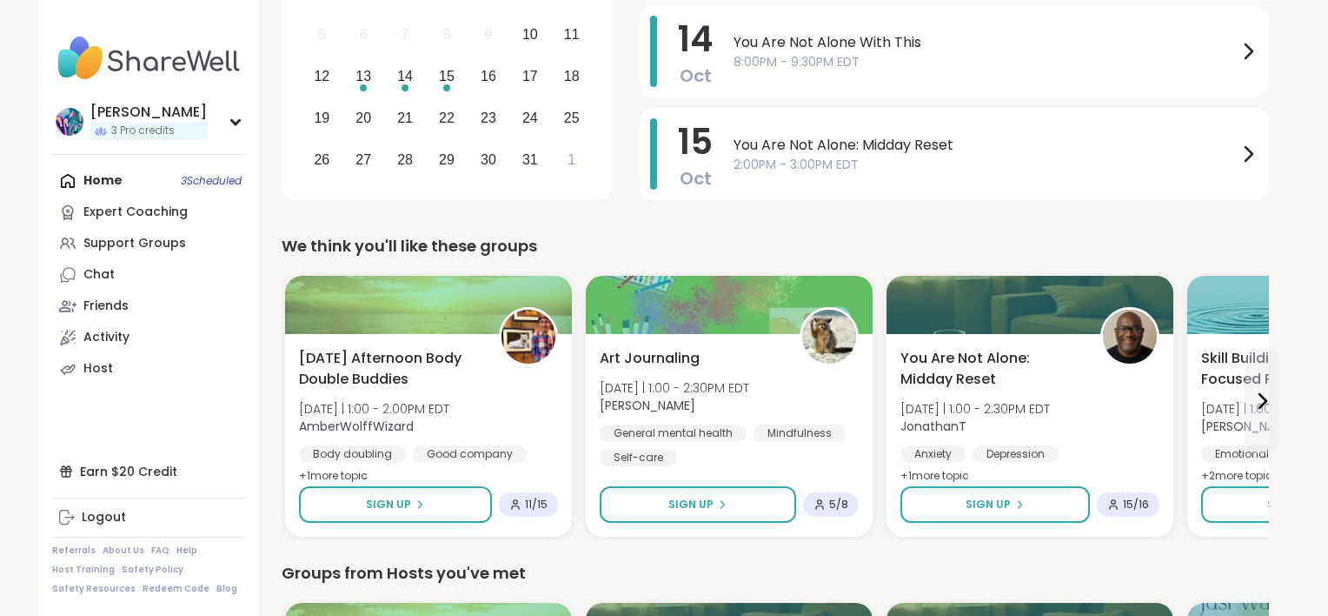
click at [108, 63] on img at bounding box center [149, 58] width 194 height 61
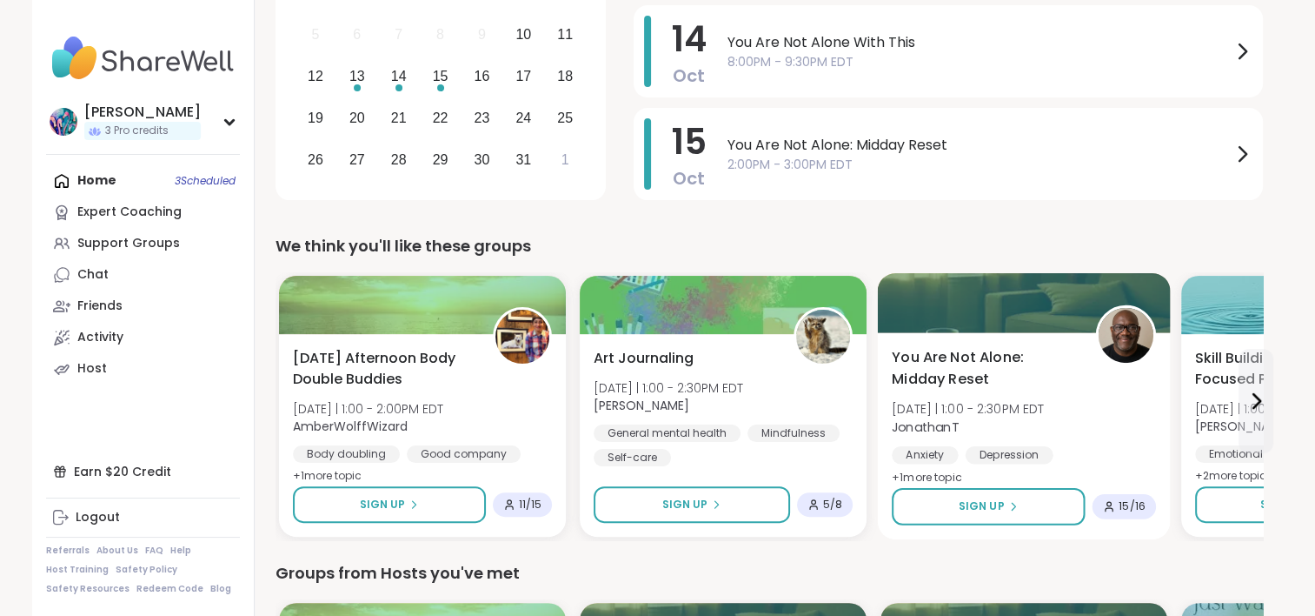
click at [1080, 423] on div "You Are Not Alone: Midday Reset [DATE] | 1:00 - 2:30PM EDT JonathanT Anxiety [M…" at bounding box center [1024, 418] width 264 height 142
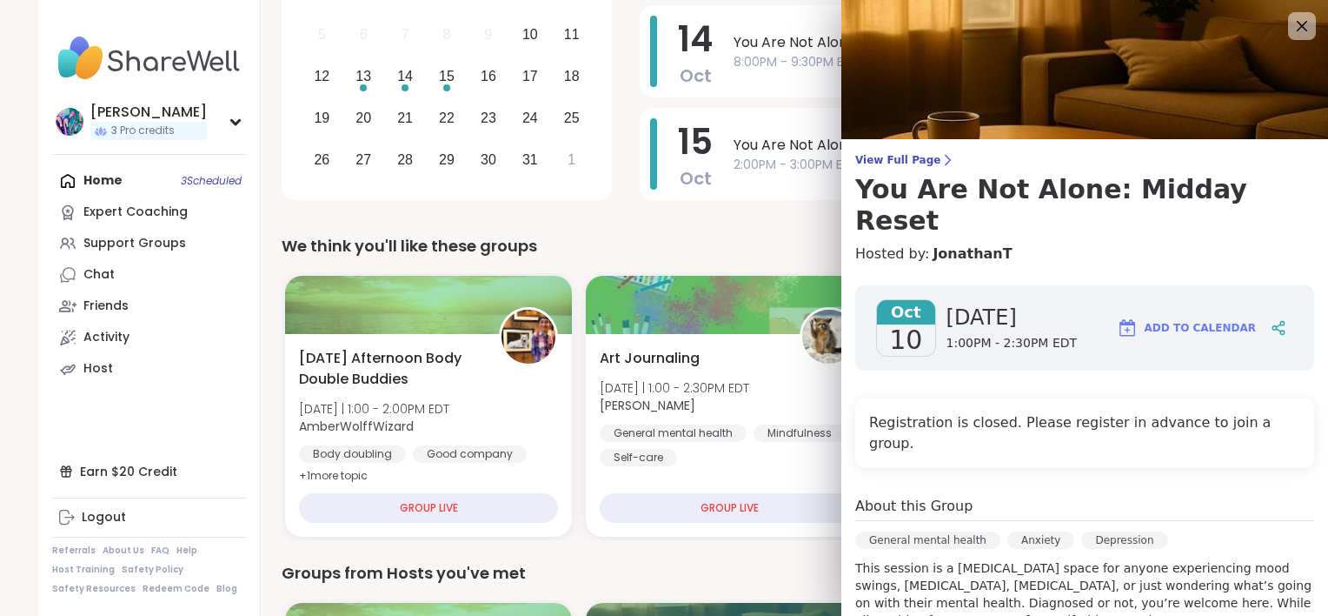
click at [735, 236] on div "We think you'll like these groups" at bounding box center [776, 246] width 988 height 24
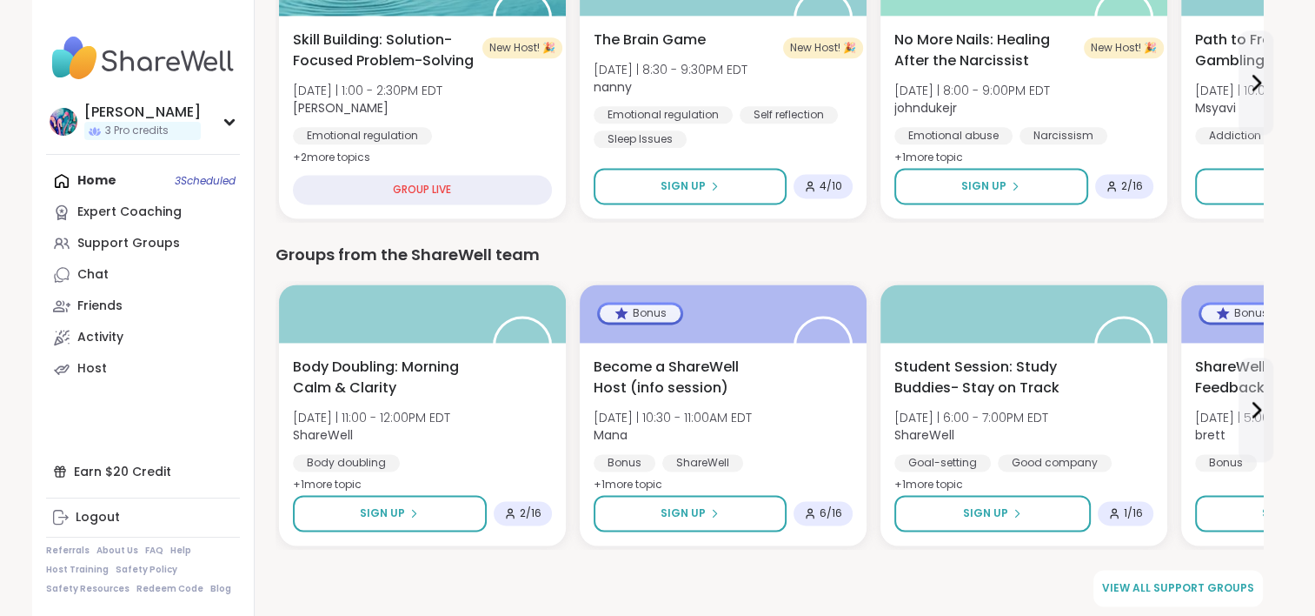
scroll to position [2307, 0]
